Goal: Check status: Check status

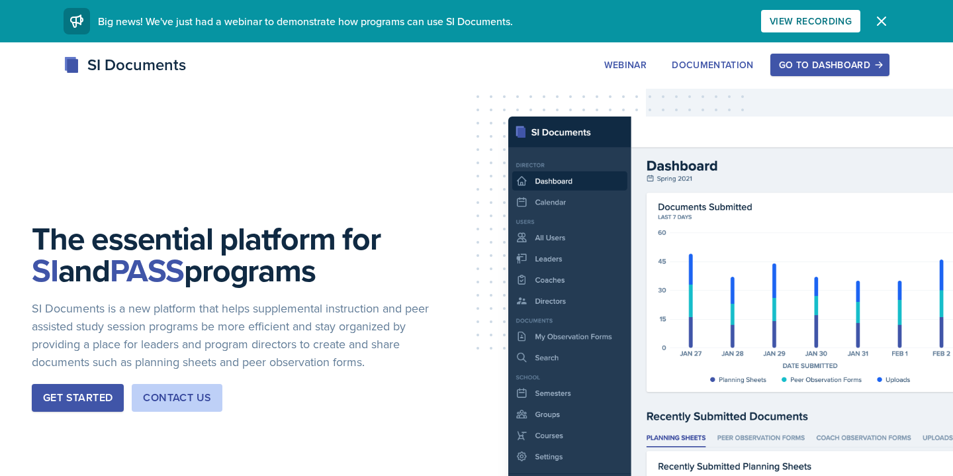
click at [819, 60] on div "Go to Dashboard" at bounding box center [830, 65] width 102 height 11
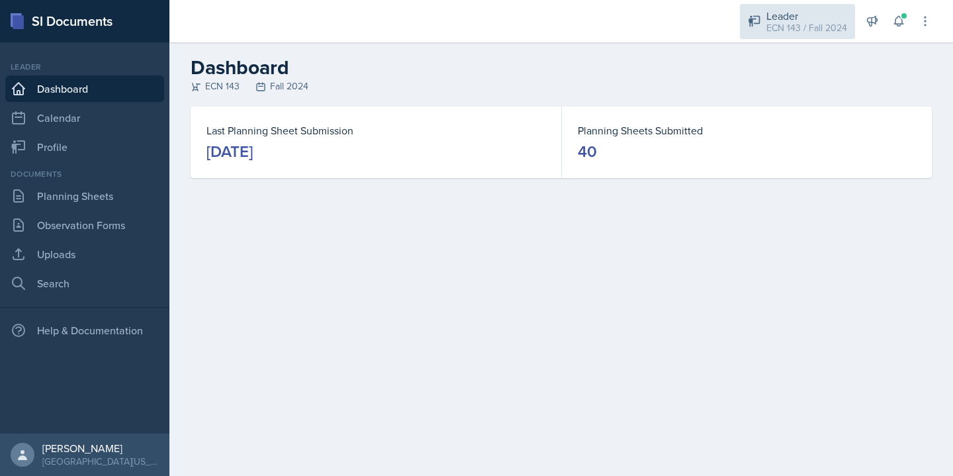
click at [807, 9] on div "Leader" at bounding box center [806, 16] width 81 height 16
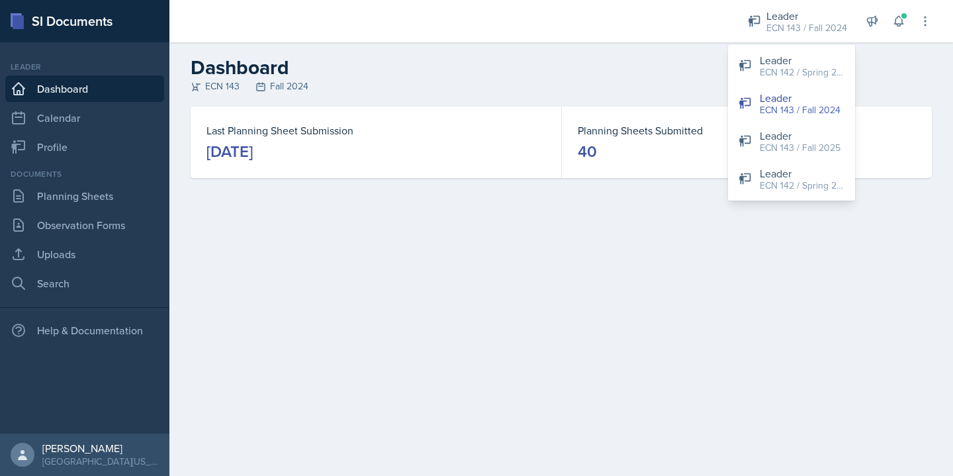
click at [451, 195] on div "Last Planning Sheet Submission [DATE] Planning Sheets Submitted 40" at bounding box center [561, 158] width 784 height 103
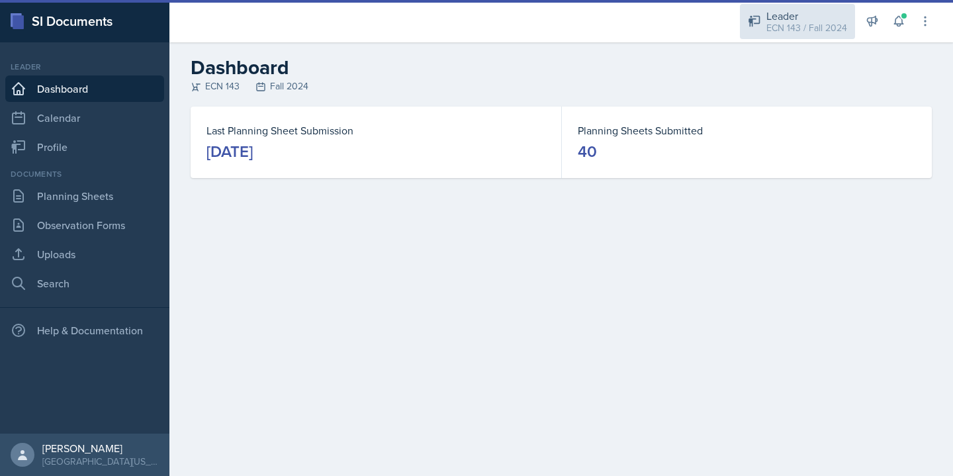
click at [813, 28] on div "ECN 143 / Fall 2024" at bounding box center [806, 28] width 81 height 14
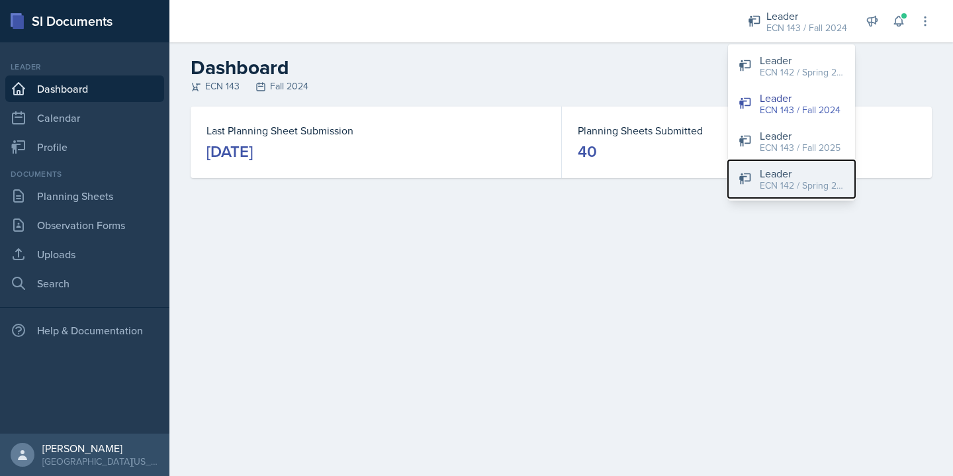
click at [778, 179] on div "ECN 142 / Spring 2024" at bounding box center [802, 186] width 85 height 14
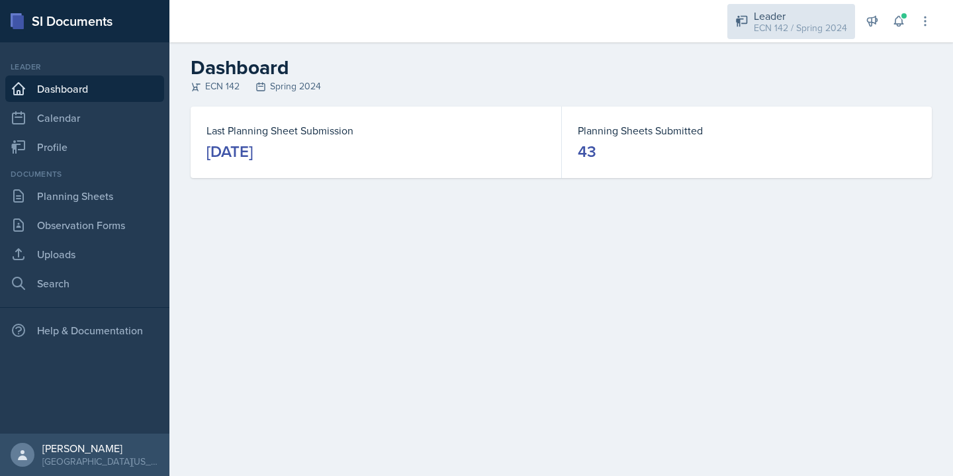
click at [819, 25] on div "ECN 142 / Spring 2024" at bounding box center [800, 28] width 93 height 14
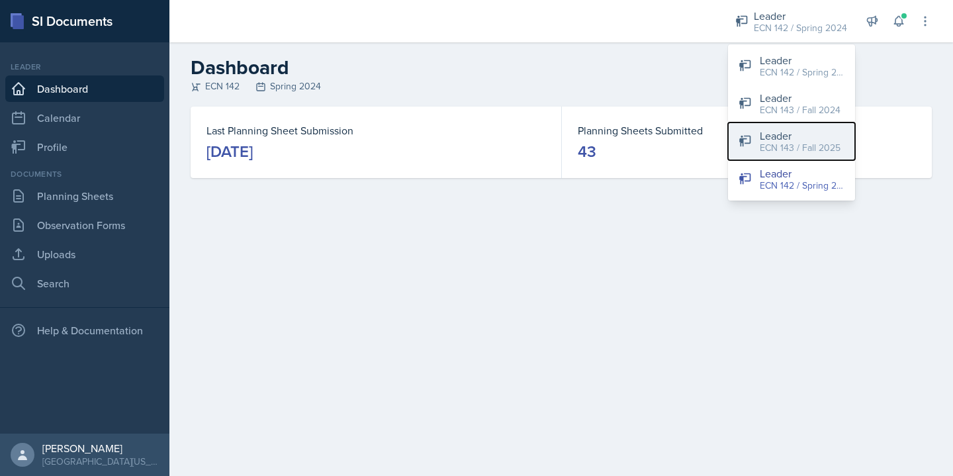
click at [821, 154] on button "Leader ECN 143 / Fall 2025" at bounding box center [791, 141] width 127 height 38
